Goal: Task Accomplishment & Management: Manage account settings

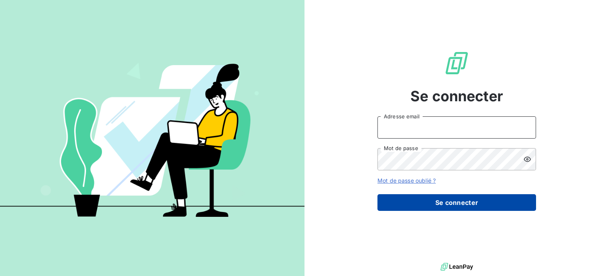
type input "[EMAIL_ADDRESS][DOMAIN_NAME]"
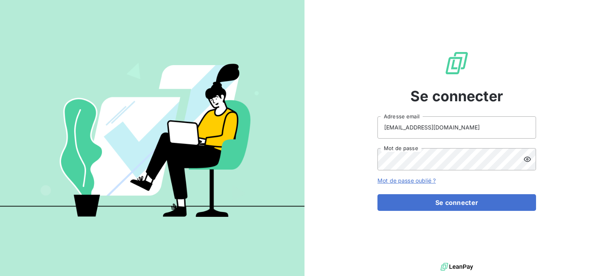
drag, startPoint x: 454, startPoint y: 199, endPoint x: 249, endPoint y: 41, distance: 259.5
click at [453, 198] on button "Se connecter" at bounding box center [456, 202] width 159 height 17
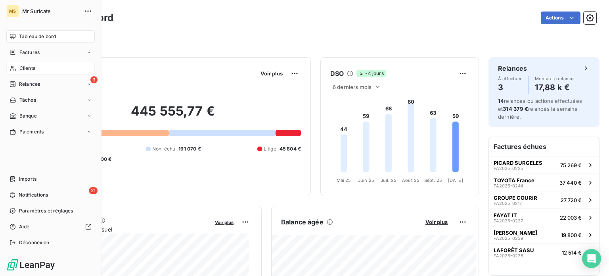
click at [22, 71] on span "Clients" at bounding box center [27, 68] width 16 height 7
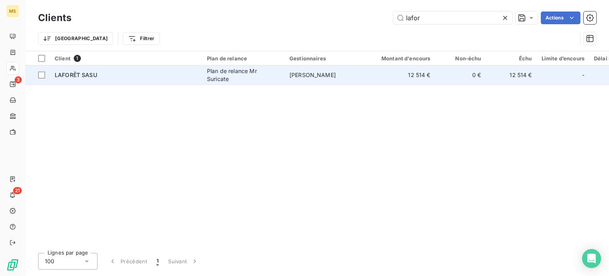
type input "lafor"
click at [266, 82] on div "Plan de relance Mr Suricate" at bounding box center [243, 75] width 73 height 16
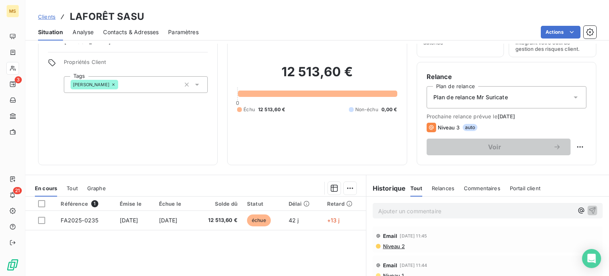
scroll to position [79, 0]
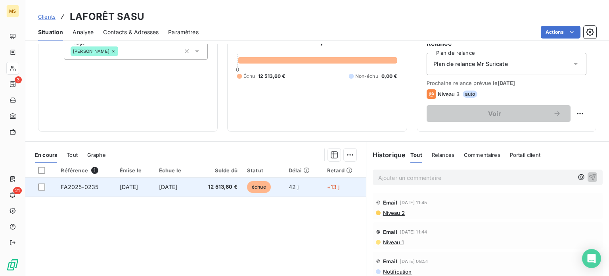
click at [152, 186] on td "[DATE]" at bounding box center [134, 186] width 39 height 19
click at [115, 188] on td "[DATE]" at bounding box center [134, 186] width 39 height 19
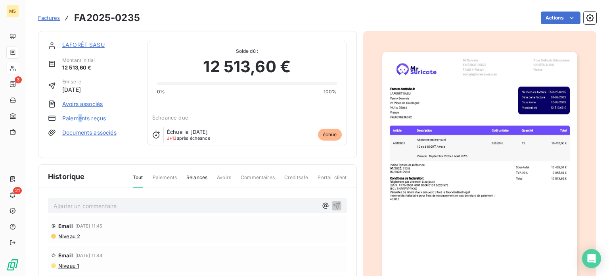
click at [80, 117] on link "Paiements reçus" at bounding box center [84, 118] width 44 height 8
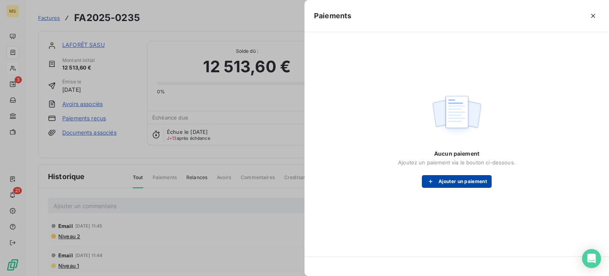
click at [450, 182] on button "Ajouter un paiement" at bounding box center [457, 181] width 70 height 13
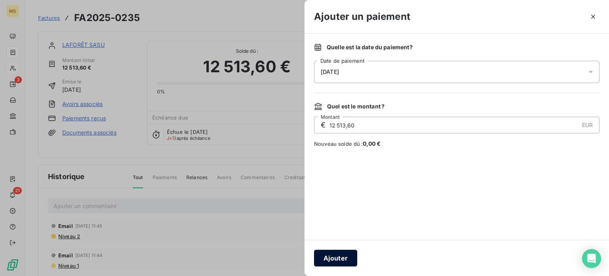
click at [341, 252] on button "Ajouter" at bounding box center [335, 257] width 43 height 17
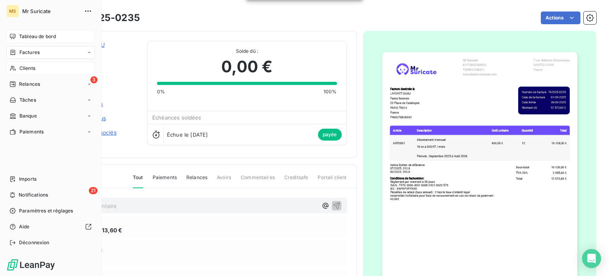
drag, startPoint x: 13, startPoint y: 33, endPoint x: 24, endPoint y: 35, distance: 11.2
click at [13, 34] on icon at bounding box center [13, 36] width 6 height 6
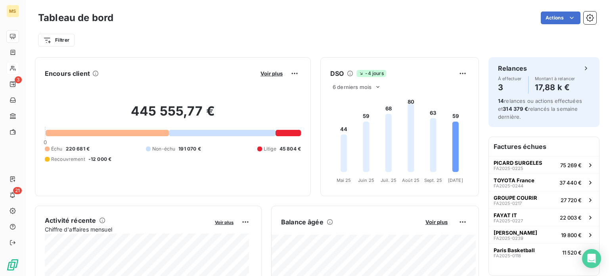
click at [435, 223] on span "Voir plus" at bounding box center [436, 221] width 22 height 6
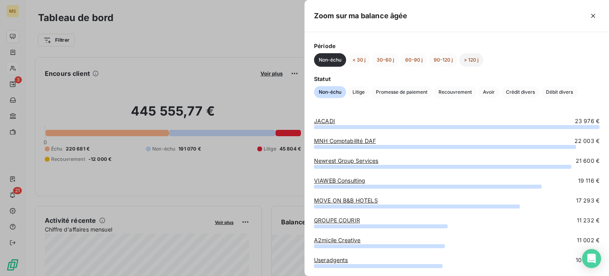
click at [467, 61] on button "> 120 j" at bounding box center [471, 59] width 24 height 13
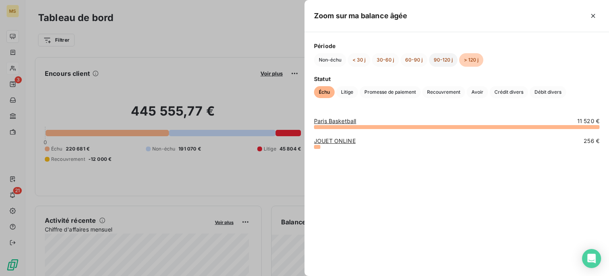
click at [444, 62] on button "90-120 j" at bounding box center [443, 59] width 29 height 13
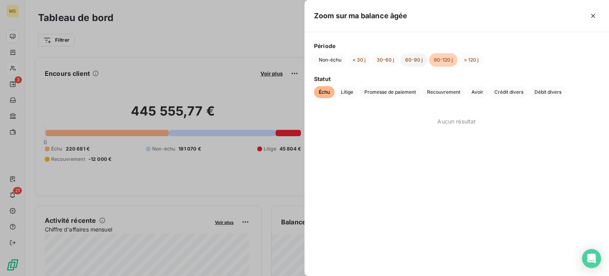
click at [412, 61] on button "60-90 j" at bounding box center [413, 59] width 27 height 13
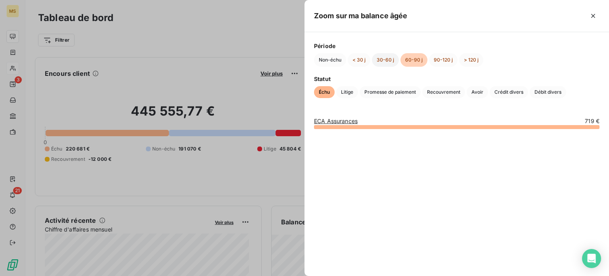
click at [389, 64] on button "30-60 j" at bounding box center [385, 59] width 27 height 13
click at [358, 63] on button "< 30 j" at bounding box center [359, 59] width 23 height 13
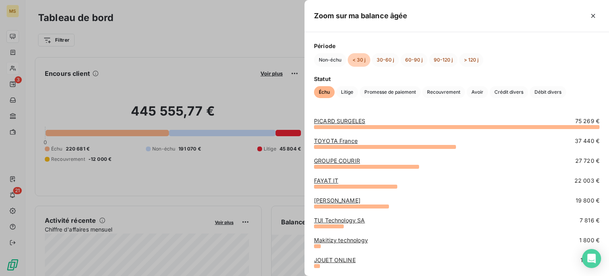
click at [329, 141] on link "TOYOTA France" at bounding box center [336, 140] width 44 height 7
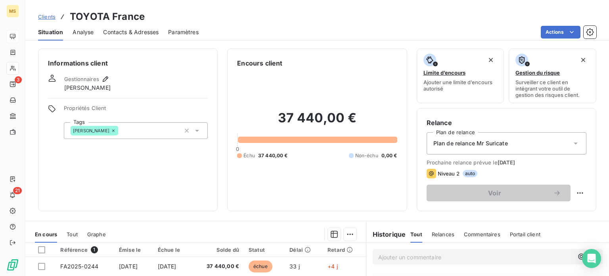
click at [141, 33] on span "Contacts & Adresses" at bounding box center [131, 32] width 56 height 8
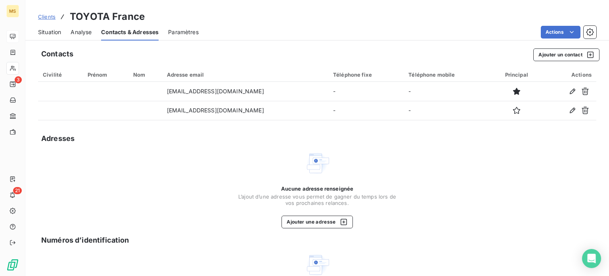
click at [41, 37] on div "Situation" at bounding box center [49, 32] width 23 height 17
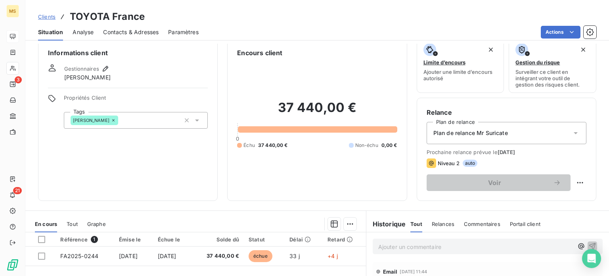
scroll to position [40, 0]
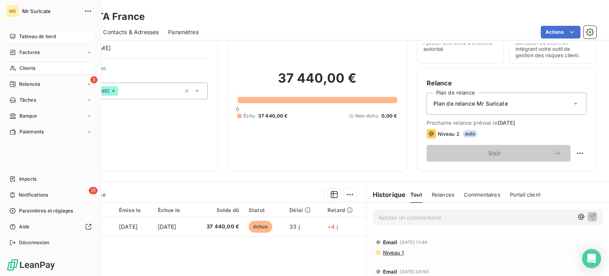
click at [19, 38] on span "Tableau de bord" at bounding box center [37, 36] width 37 height 7
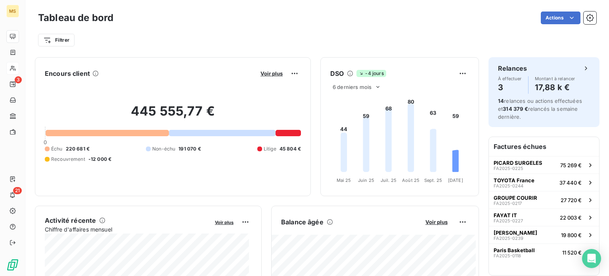
click at [428, 225] on button "Voir plus" at bounding box center [436, 221] width 27 height 7
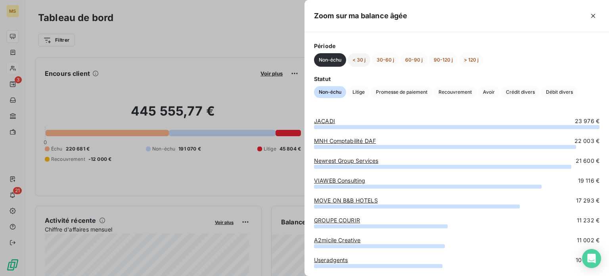
click at [361, 61] on button "< 30 j" at bounding box center [359, 59] width 23 height 13
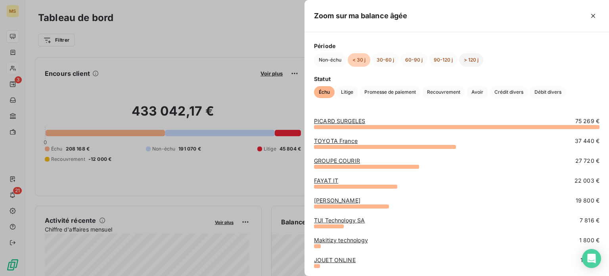
click at [471, 63] on button "> 120 j" at bounding box center [471, 59] width 24 height 13
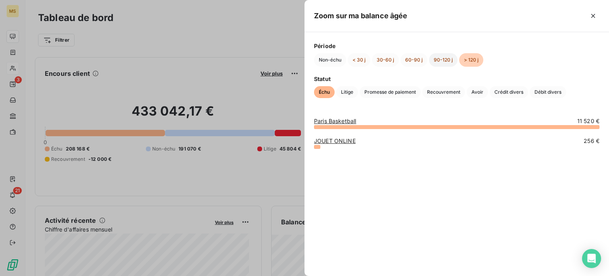
click at [442, 60] on button "90-120 j" at bounding box center [443, 59] width 29 height 13
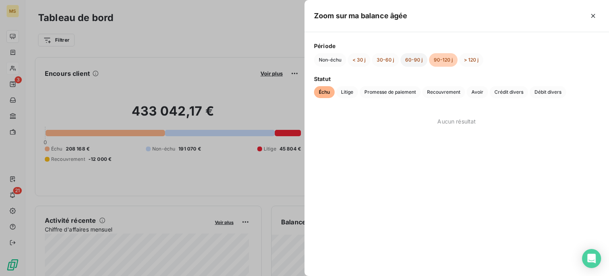
click at [413, 63] on button "60-90 j" at bounding box center [413, 59] width 27 height 13
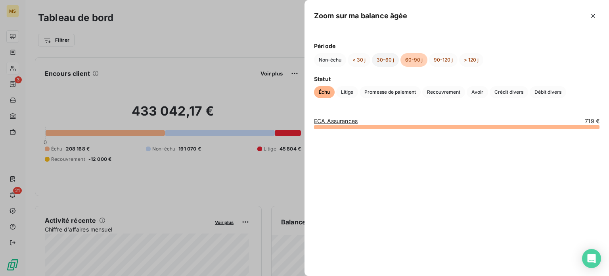
click at [375, 64] on button "30-60 j" at bounding box center [385, 59] width 27 height 13
click at [350, 63] on button "< 30 j" at bounding box center [359, 59] width 23 height 13
